Goal: Task Accomplishment & Management: Use online tool/utility

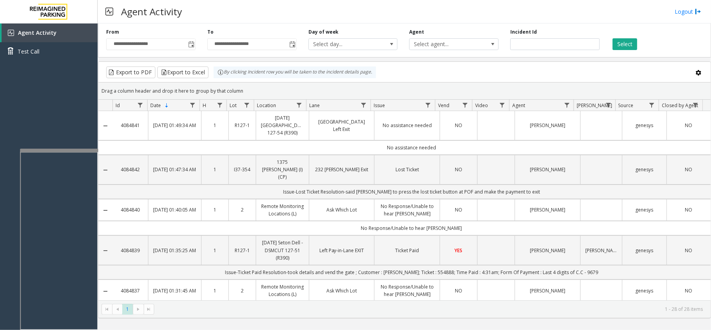
click at [685, 124] on span "NO" at bounding box center [688, 125] width 7 height 7
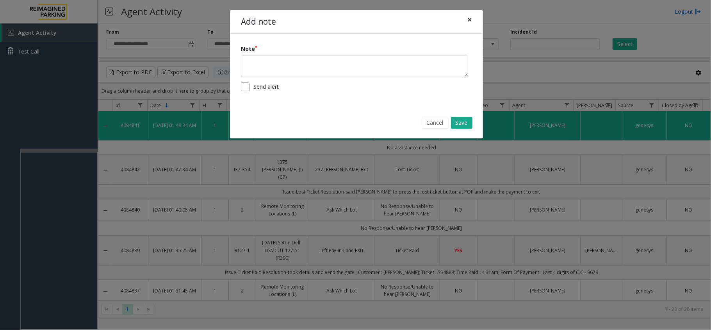
click at [463, 20] on button "×" at bounding box center [470, 19] width 16 height 19
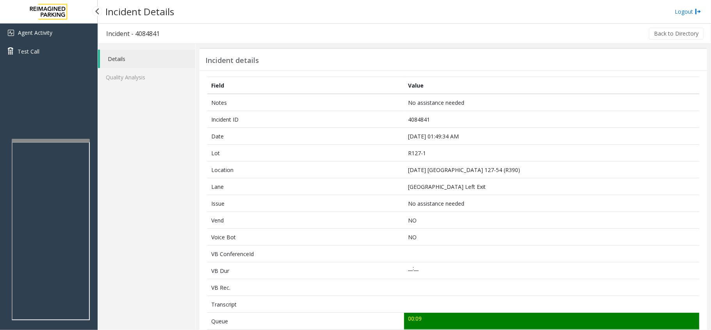
click at [72, 137] on div "Agent Activity Test Call" at bounding box center [49, 188] width 98 height 330
click at [135, 66] on link "Details" at bounding box center [147, 59] width 95 height 18
click at [136, 76] on link "Quality Analysis" at bounding box center [146, 77] width 97 height 18
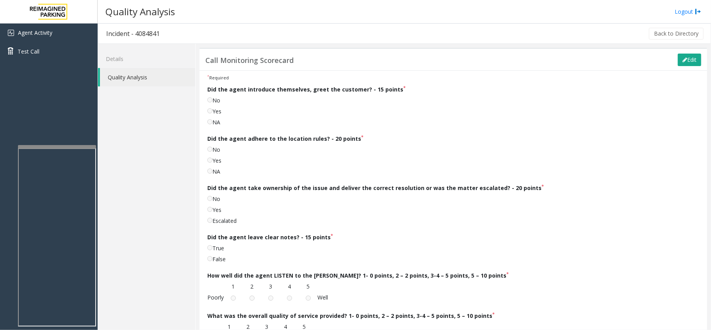
click at [83, 148] on div at bounding box center [57, 146] width 78 height 3
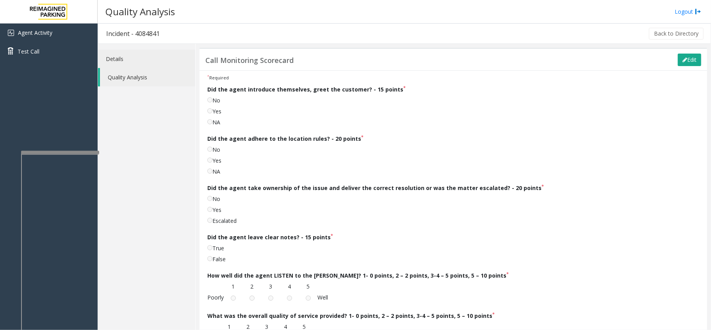
click at [107, 57] on link "Details" at bounding box center [146, 59] width 97 height 18
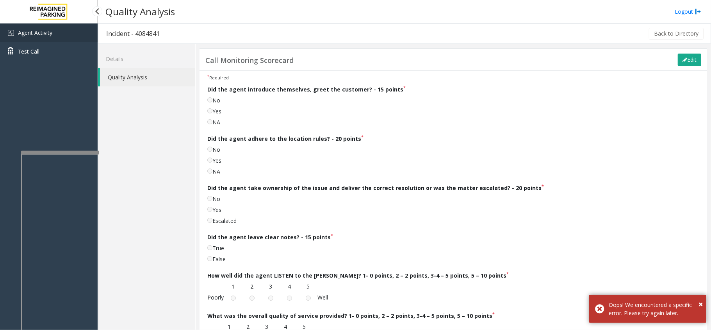
click at [77, 36] on link "Agent Activity" at bounding box center [49, 32] width 98 height 19
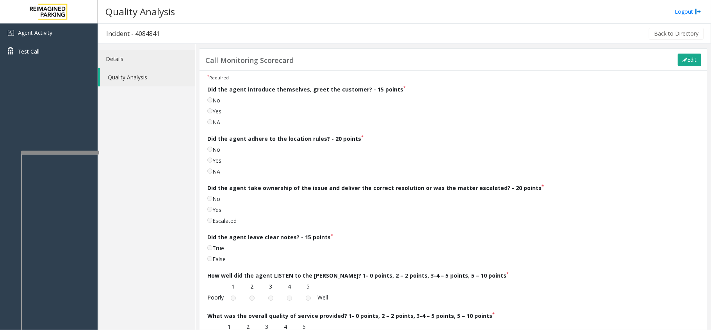
click at [157, 66] on link "Details" at bounding box center [146, 59] width 97 height 18
click at [195, 57] on div "Details Quality Analysis" at bounding box center [147, 297] width 98 height 506
click at [176, 62] on link "Details" at bounding box center [146, 59] width 97 height 18
click at [155, 73] on link "Quality Analysis" at bounding box center [147, 77] width 95 height 18
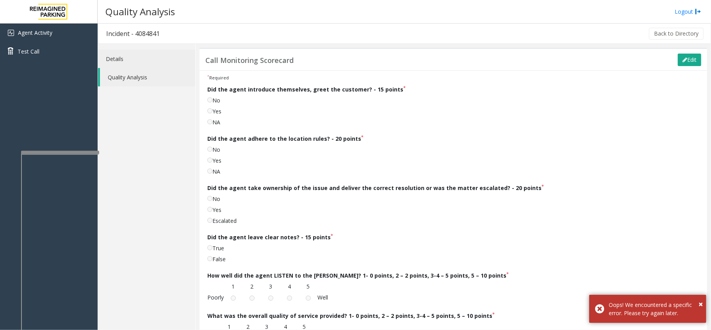
click at [143, 52] on link "Details" at bounding box center [146, 59] width 97 height 18
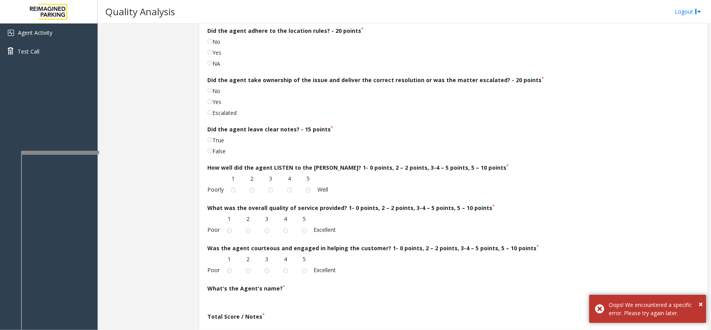
scroll to position [64, 0]
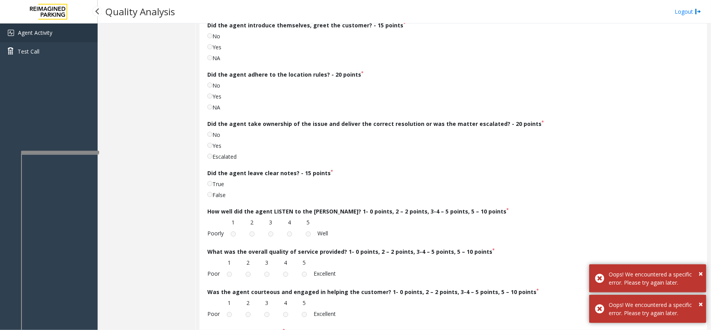
click at [94, 34] on link "Agent Activity" at bounding box center [49, 32] width 98 height 19
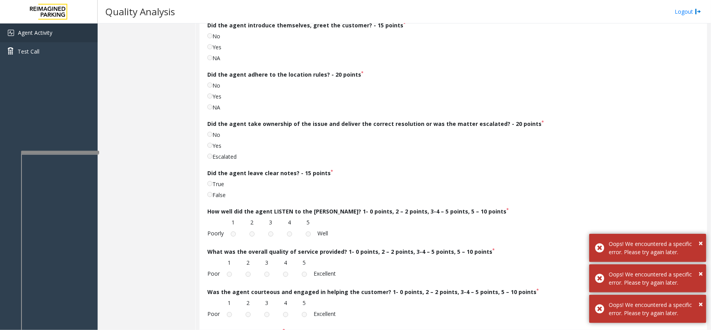
scroll to position [0, 0]
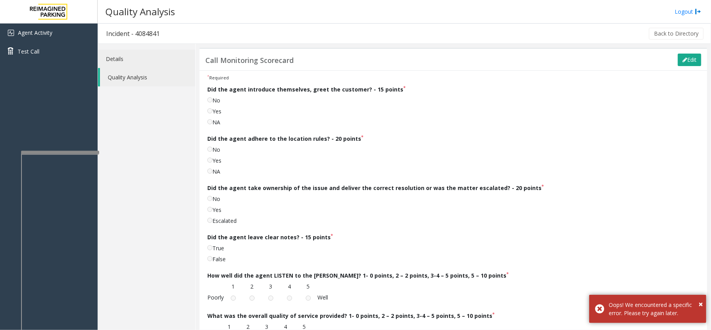
click at [149, 60] on link "Details" at bounding box center [146, 59] width 97 height 18
click at [158, 77] on link "Quality Analysis" at bounding box center [147, 77] width 95 height 18
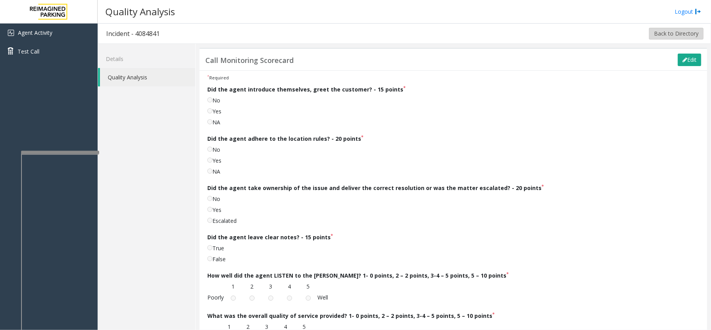
click at [659, 34] on button "Back to Directory" at bounding box center [676, 34] width 55 height 12
click at [649, 32] on button "Back to Directory" at bounding box center [676, 34] width 55 height 12
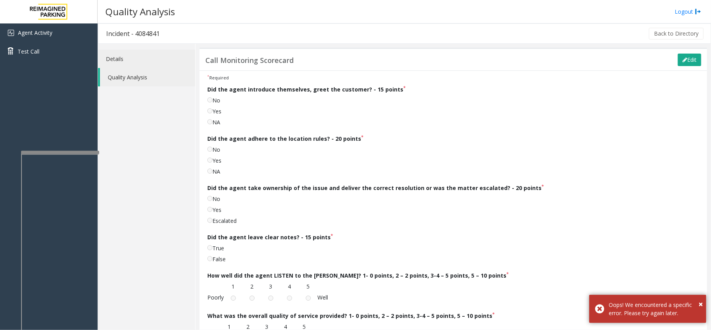
click at [143, 58] on link "Details" at bounding box center [146, 59] width 97 height 18
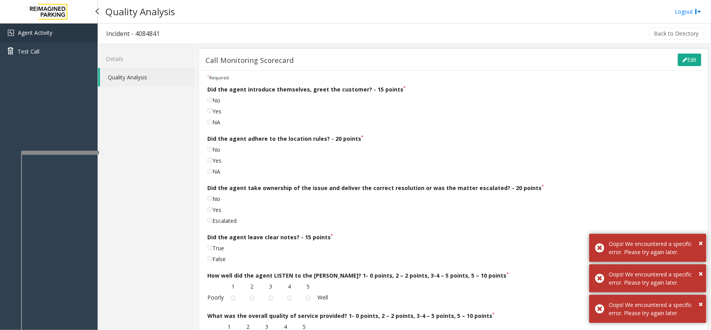
click at [55, 33] on link "Agent Activity" at bounding box center [49, 32] width 98 height 19
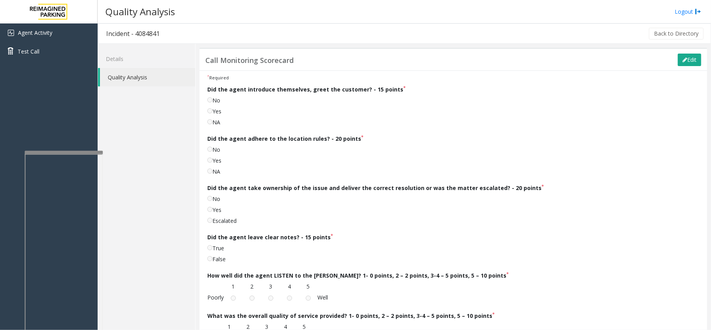
click at [88, 155] on div at bounding box center [64, 242] width 78 height 183
click at [215, 97] on label "No" at bounding box center [213, 100] width 13 height 8
click at [149, 62] on link "Details" at bounding box center [146, 59] width 97 height 18
click at [122, 61] on link "Details" at bounding box center [146, 59] width 97 height 18
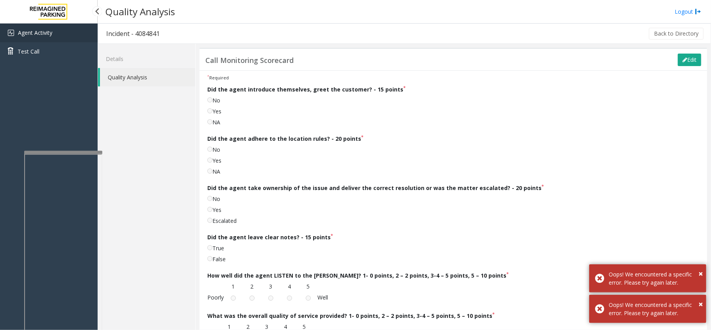
click at [66, 30] on link "Agent Activity" at bounding box center [49, 32] width 98 height 19
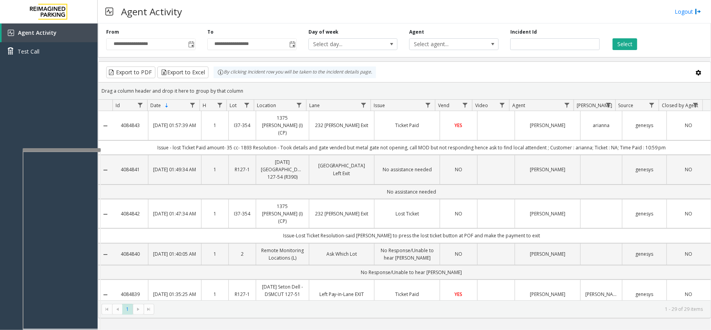
click at [73, 150] on div at bounding box center [62, 149] width 78 height 3
click at [385, 327] on div "**********" at bounding box center [405, 176] width 614 height 306
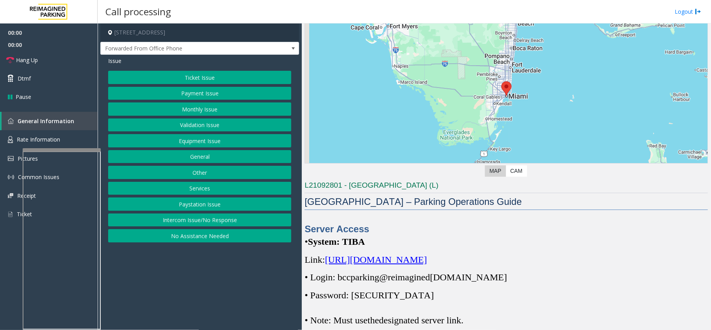
scroll to position [104, 0]
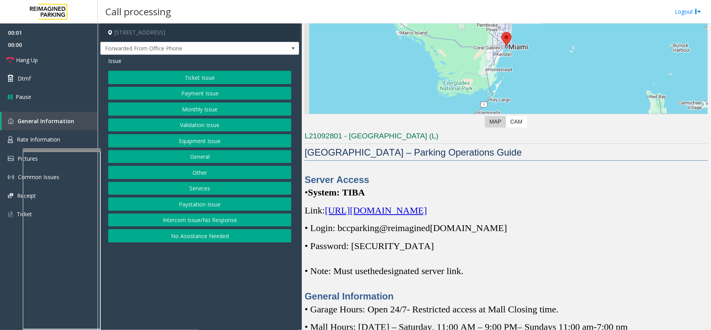
click at [413, 210] on span "[URL][DOMAIN_NAME]" at bounding box center [376, 210] width 102 height 10
click at [54, 133] on link "Rate Information" at bounding box center [49, 139] width 98 height 19
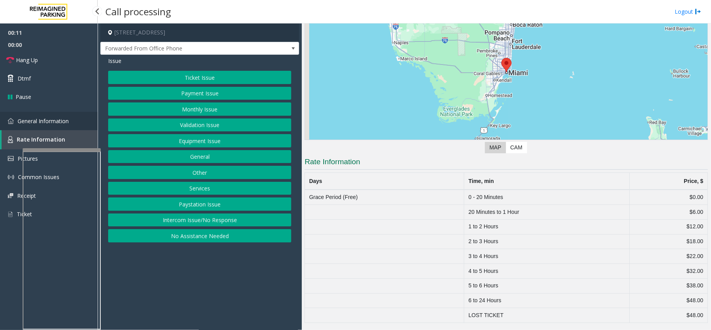
click at [59, 121] on span "General Information" at bounding box center [43, 120] width 51 height 7
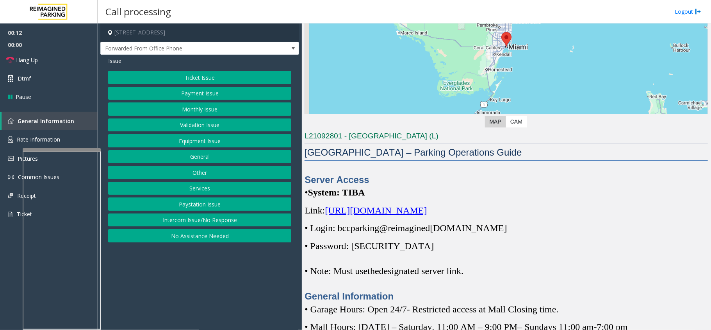
click at [430, 227] on span "imagined" at bounding box center [412, 228] width 35 height 10
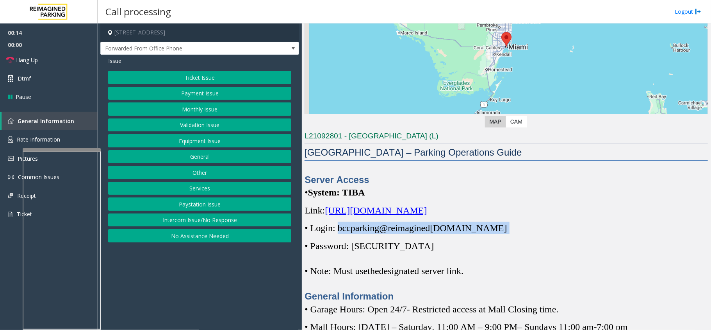
drag, startPoint x: 338, startPoint y: 227, endPoint x: 524, endPoint y: 227, distance: 185.9
click at [524, 227] on p "• Login: bccparking@re imagined [DOMAIN_NAME]" at bounding box center [506, 227] width 403 height 12
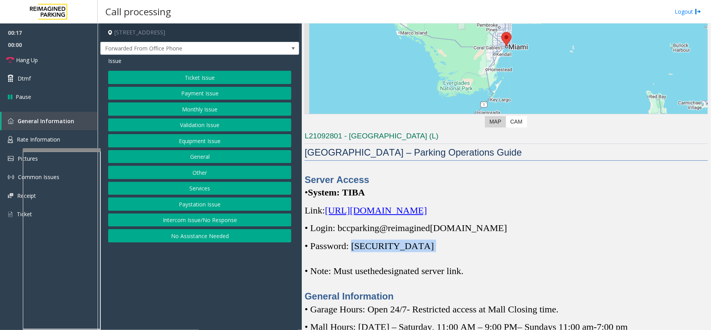
drag, startPoint x: 357, startPoint y: 248, endPoint x: 404, endPoint y: 248, distance: 47.3
click at [404, 248] on p "• Password: [SECURITY_DATA]" at bounding box center [506, 245] width 403 height 12
click at [212, 81] on button "Ticket Issue" at bounding box center [199, 77] width 183 height 13
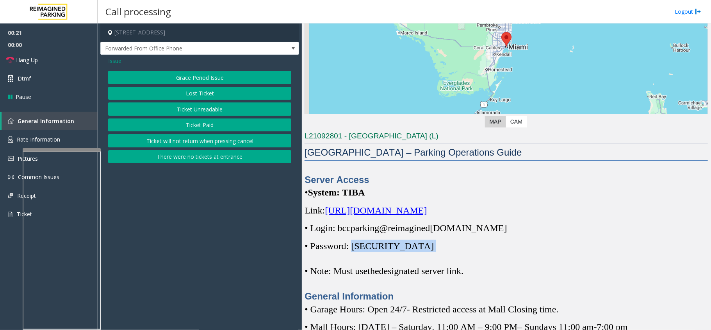
click at [212, 81] on button "Grace Period Issue" at bounding box center [199, 77] width 183 height 13
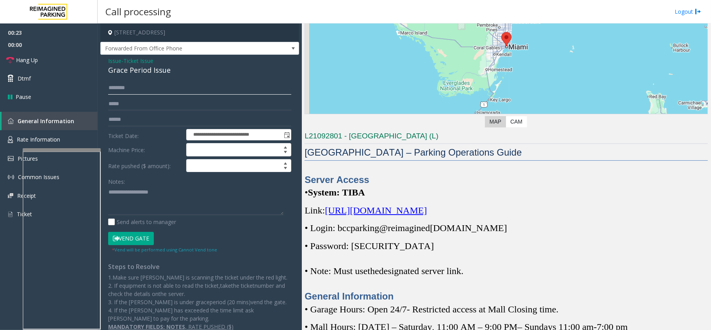
click at [123, 94] on input "text" at bounding box center [199, 87] width 183 height 13
click at [124, 83] on input "text" at bounding box center [199, 87] width 183 height 13
click at [125, 89] on input "*******" at bounding box center [199, 87] width 183 height 13
type input "********"
click at [137, 192] on textarea at bounding box center [195, 200] width 175 height 29
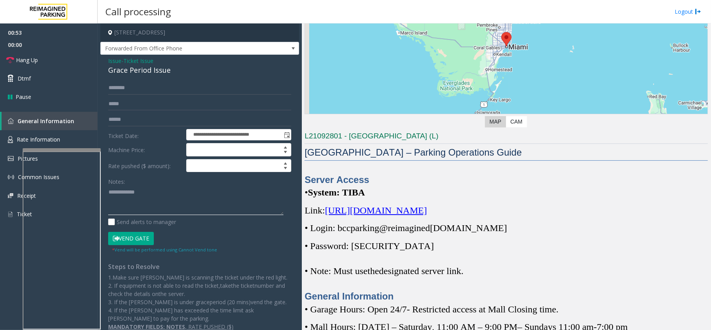
click at [168, 199] on textarea at bounding box center [195, 200] width 175 height 29
click at [156, 183] on div "Notes:" at bounding box center [199, 195] width 183 height 40
click at [155, 191] on textarea at bounding box center [195, 200] width 175 height 29
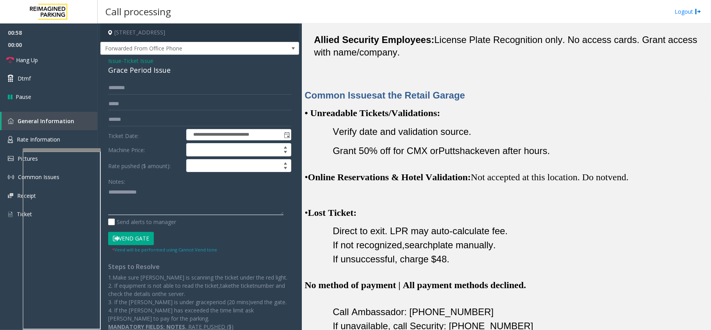
scroll to position [677, 0]
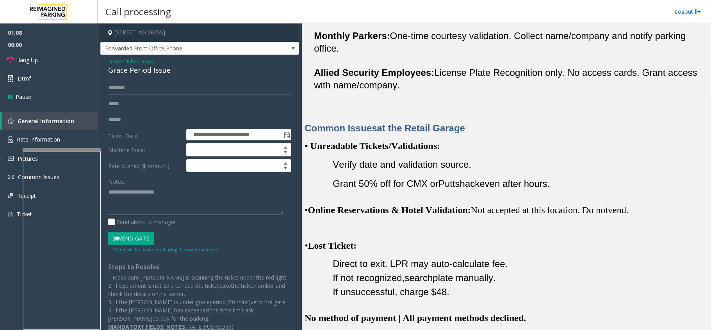
click at [156, 193] on textarea at bounding box center [195, 200] width 175 height 29
click at [182, 191] on textarea at bounding box center [195, 200] width 175 height 29
click at [135, 73] on div "Grace Period Issue" at bounding box center [199, 70] width 183 height 11
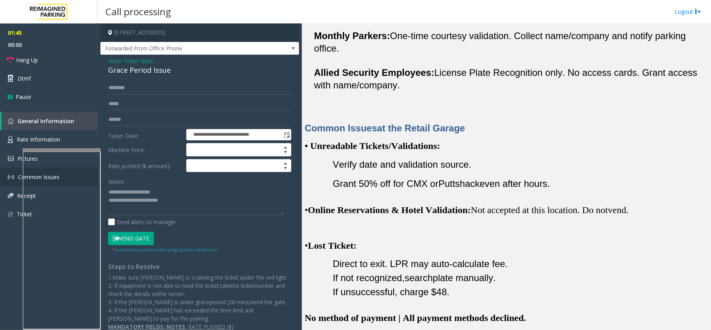
scroll to position [33, 0]
type textarea "**********"
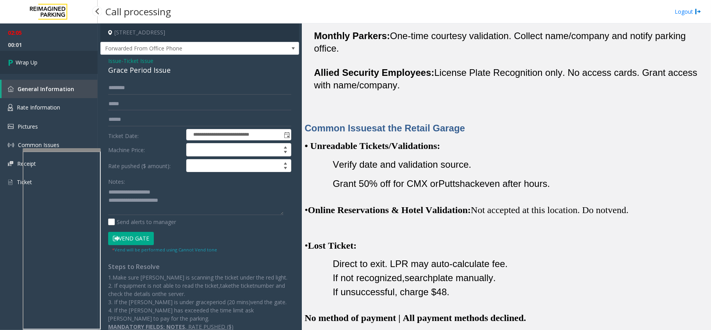
click at [66, 59] on link "Wrap Up" at bounding box center [49, 62] width 98 height 23
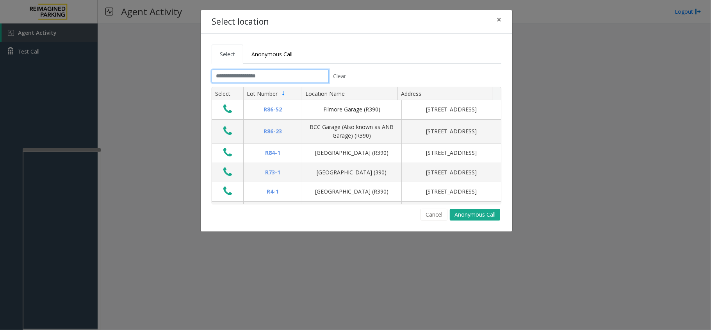
click at [249, 74] on input "text" at bounding box center [270, 76] width 117 height 13
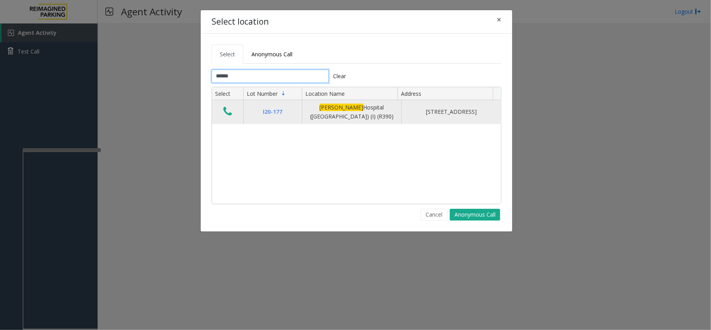
type input "******"
click at [221, 114] on td "Data table" at bounding box center [227, 112] width 31 height 24
click at [232, 113] on icon "Data table" at bounding box center [227, 111] width 9 height 11
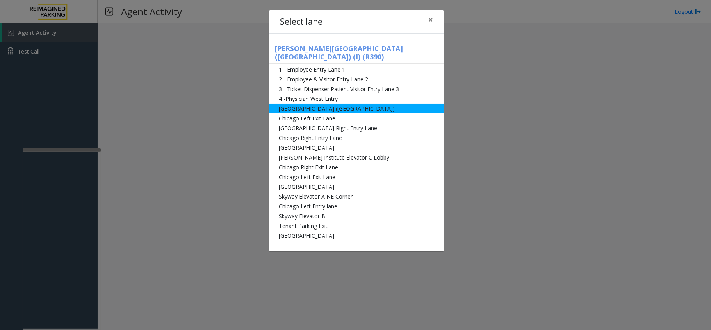
click at [309, 103] on li "[GEOGRAPHIC_DATA] ([GEOGRAPHIC_DATA])" at bounding box center [356, 108] width 175 height 10
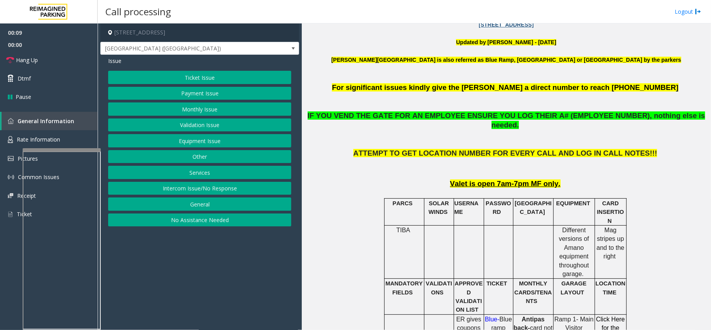
scroll to position [208, 0]
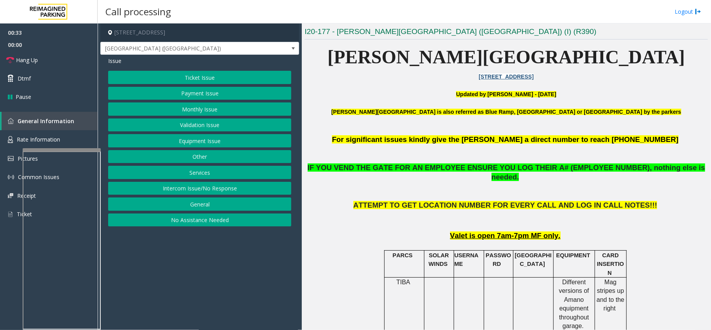
click at [241, 144] on button "Equipment Issue" at bounding box center [199, 140] width 183 height 13
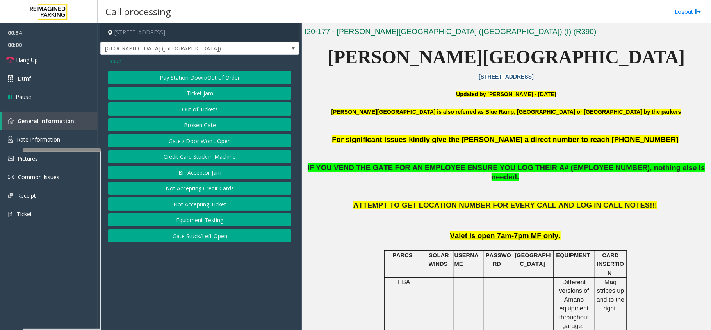
click at [241, 144] on button "Gate / Door Won't Open" at bounding box center [199, 140] width 183 height 13
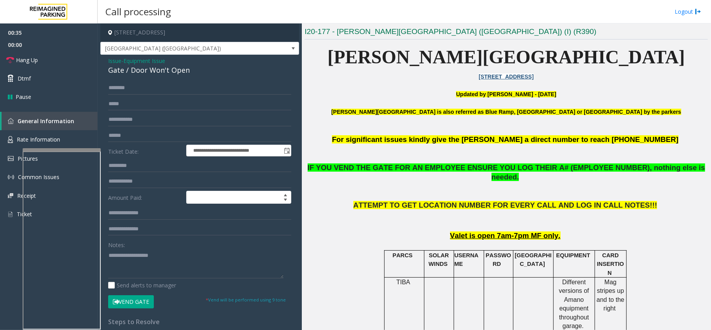
click at [129, 302] on button "Vend Gate" at bounding box center [131, 301] width 46 height 13
click at [183, 273] on textarea at bounding box center [195, 263] width 175 height 29
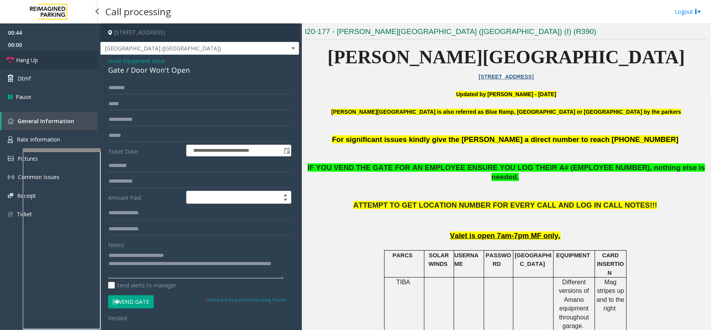
type textarea "**********"
click at [82, 66] on link "Hang Up" at bounding box center [49, 60] width 98 height 18
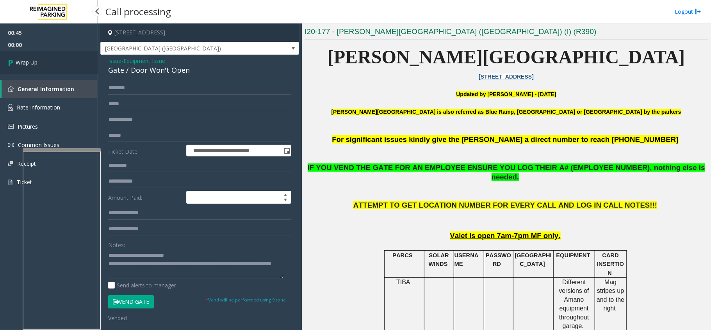
click at [82, 66] on link "Wrap Up" at bounding box center [49, 62] width 98 height 23
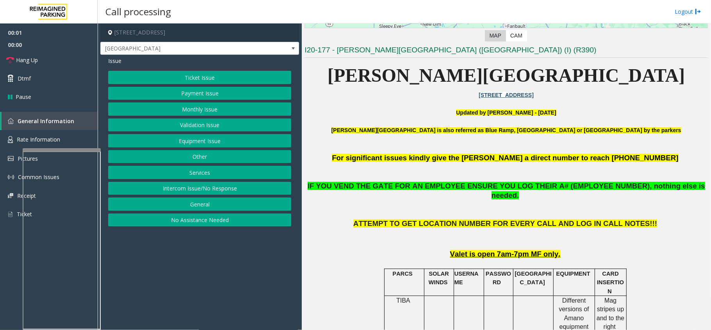
scroll to position [208, 0]
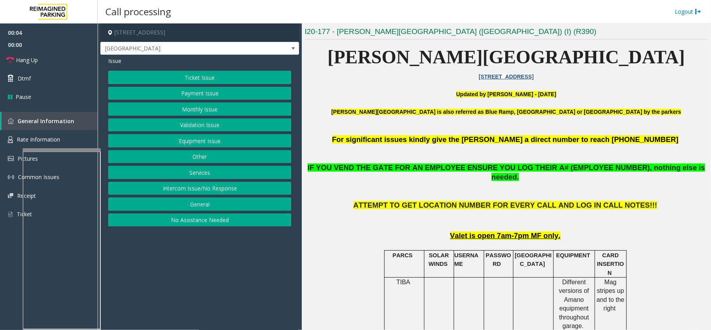
click at [227, 108] on button "Monthly Issue" at bounding box center [199, 108] width 183 height 13
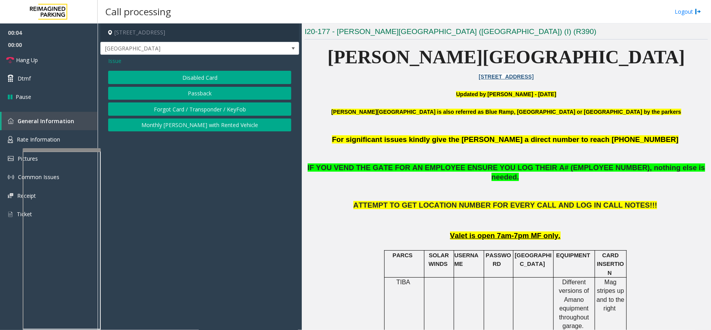
click at [223, 79] on button "Disabled Card" at bounding box center [199, 77] width 183 height 13
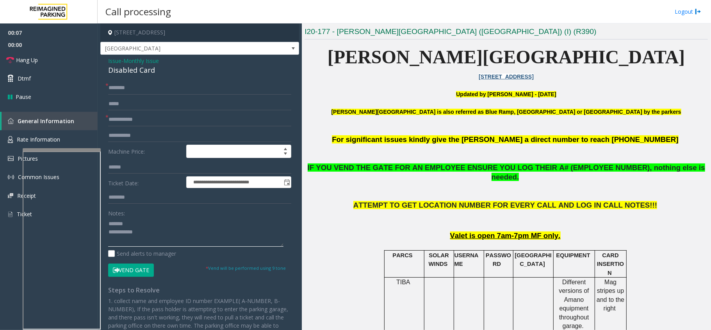
type textarea "**********"
click at [144, 95] on form "**********" at bounding box center [199, 178] width 183 height 195
click at [134, 123] on input "text" at bounding box center [199, 119] width 183 height 13
type input "******"
click at [141, 68] on div "Disabled Card" at bounding box center [199, 70] width 183 height 11
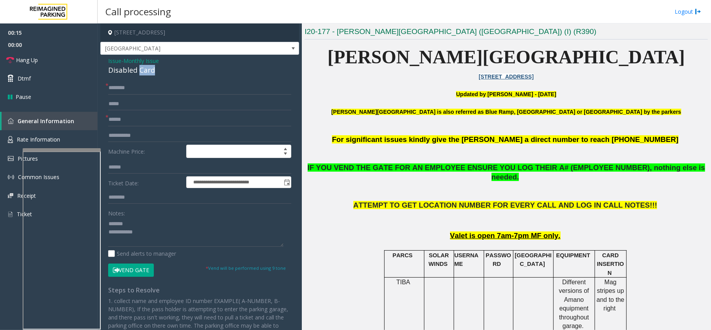
click at [141, 68] on div "Disabled Card" at bounding box center [199, 70] width 183 height 11
type textarea "**********"
click at [126, 120] on input "******" at bounding box center [199, 119] width 183 height 13
click at [123, 123] on input "******" at bounding box center [199, 119] width 183 height 13
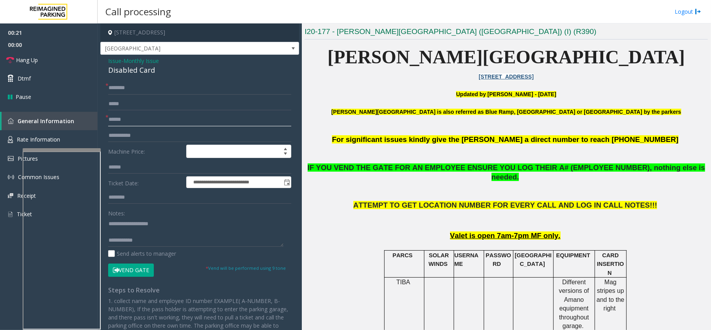
type input "******"
click at [124, 88] on input "text" at bounding box center [199, 87] width 183 height 13
click at [196, 87] on input "text" at bounding box center [199, 87] width 183 height 13
click at [141, 271] on button "Vend Gate" at bounding box center [131, 269] width 46 height 13
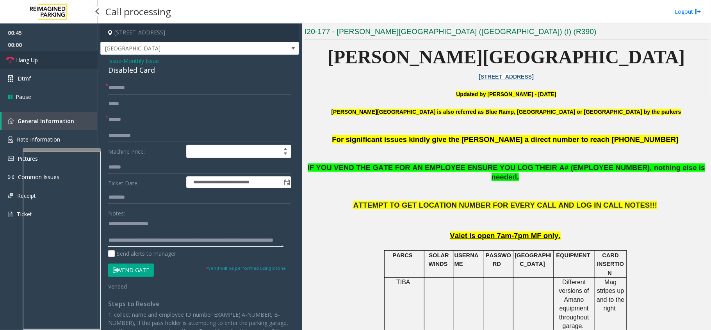
type textarea "**********"
click at [70, 57] on link "Hang Up" at bounding box center [49, 60] width 98 height 18
click at [127, 84] on input "text" at bounding box center [199, 87] width 183 height 13
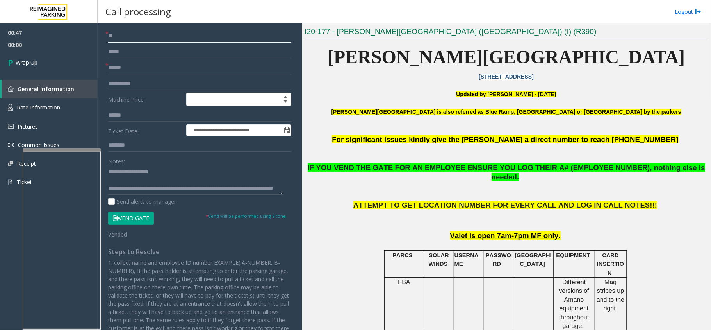
scroll to position [16, 0]
type input "**"
click at [59, 55] on link "Wrap Up" at bounding box center [49, 62] width 98 height 23
